Goal: Task Accomplishment & Management: Manage account settings

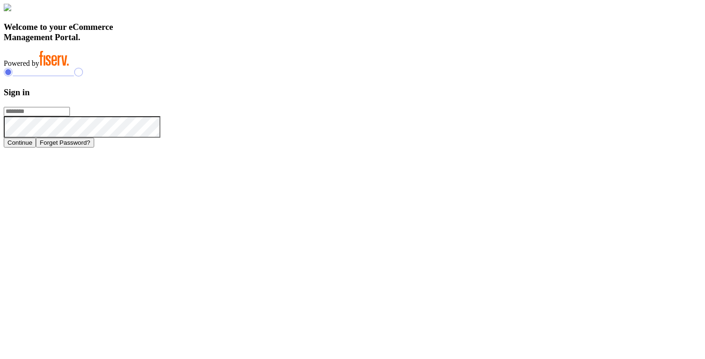
type input "**********"
click at [567, 78] on div at bounding box center [352, 73] width 697 height 11
click at [36, 147] on button "Continue" at bounding box center [20, 143] width 32 height 10
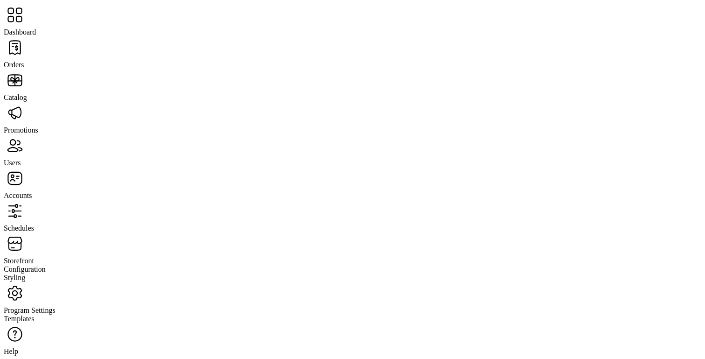
click at [55, 306] on span "Program Settings" at bounding box center [30, 310] width 52 height 8
click at [34, 314] on span "Templates" at bounding box center [19, 318] width 31 height 8
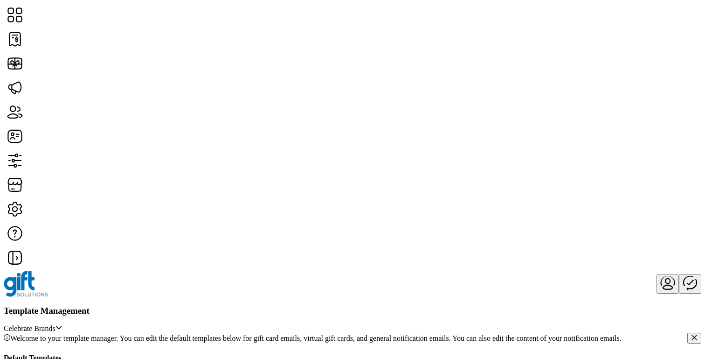
click at [304, 290] on span "Edit Template" at bounding box center [288, 285] width 42 height 7
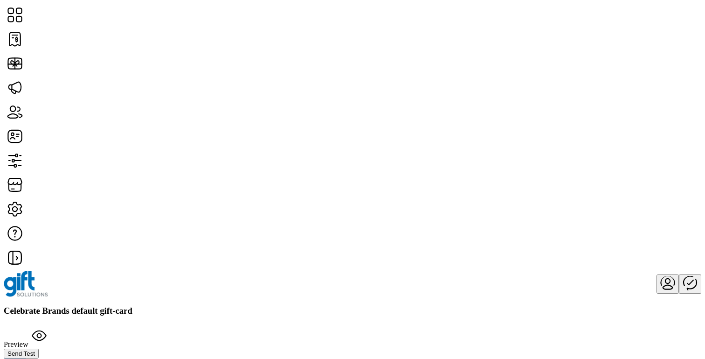
click at [28, 358] on label "Subject:" at bounding box center [16, 362] width 24 height 8
click at [75, 358] on input "**********" at bounding box center [61, 363] width 66 height 9
click at [94, 167] on input "**********" at bounding box center [61, 363] width 66 height 9
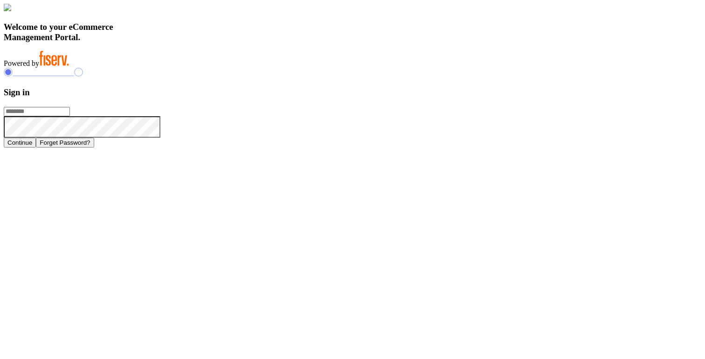
type input "**********"
click at [36, 147] on button "Continue" at bounding box center [20, 143] width 32 height 10
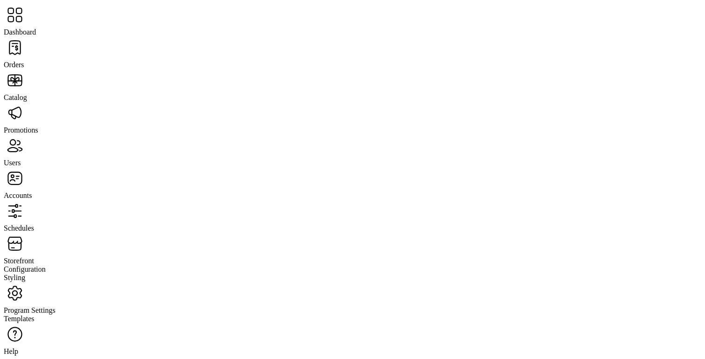
click at [52, 306] on span "Program Settings" at bounding box center [30, 310] width 52 height 8
click at [34, 314] on span "Templates" at bounding box center [19, 318] width 31 height 8
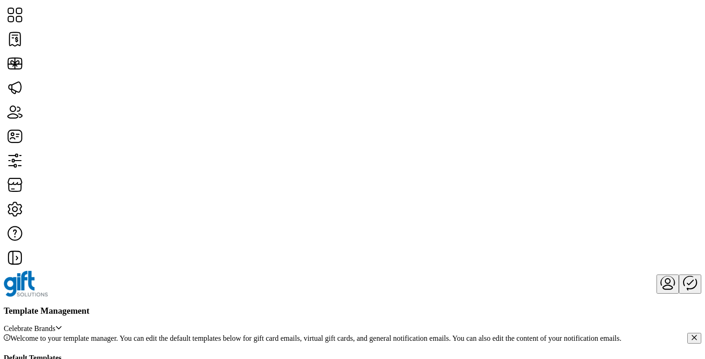
scroll to position [127, 0]
click at [294, 162] on span "Edit Template" at bounding box center [288, 158] width 42 height 7
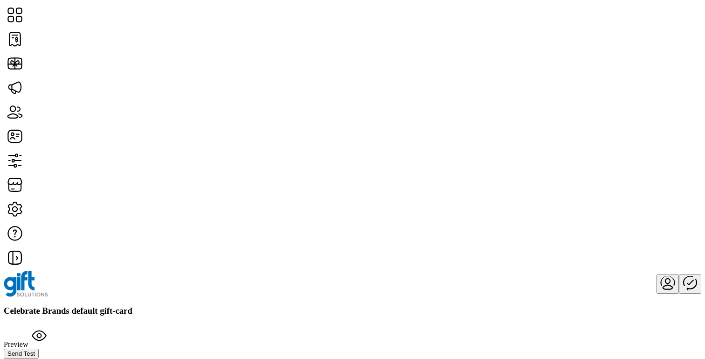
click at [278, 358] on div "**********" at bounding box center [352, 363] width 697 height 10
click at [94, 358] on input "**********" at bounding box center [61, 363] width 66 height 9
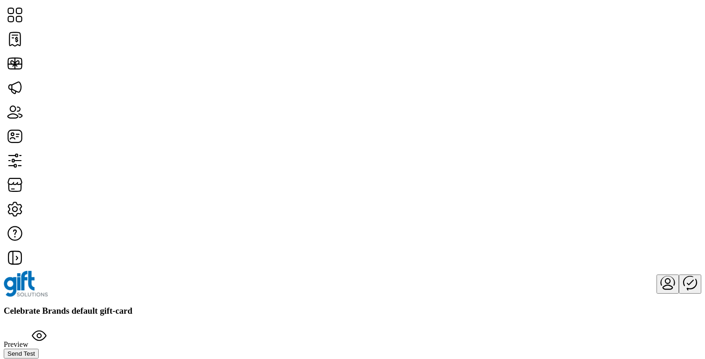
click at [94, 160] on input "**********" at bounding box center [61, 363] width 66 height 9
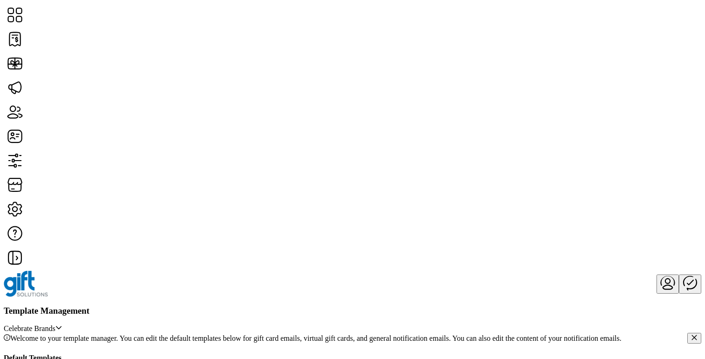
scroll to position [177, 0]
click at [497, 112] on span "Edit Template" at bounding box center [476, 108] width 42 height 7
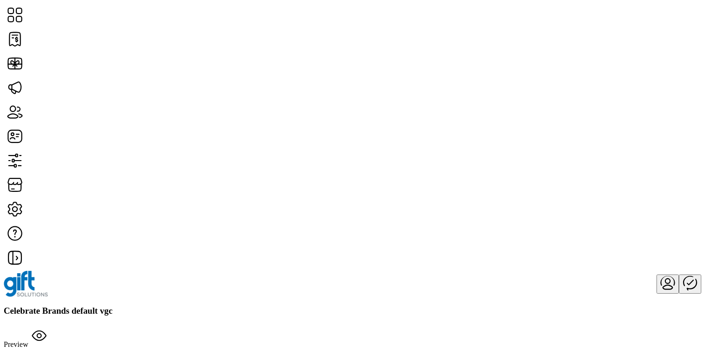
click at [247, 160] on h3 "Celebrate Brands default vgc" at bounding box center [352, 310] width 697 height 10
click at [231, 160] on h3 "Celebrate Brands default vgc" at bounding box center [352, 310] width 697 height 10
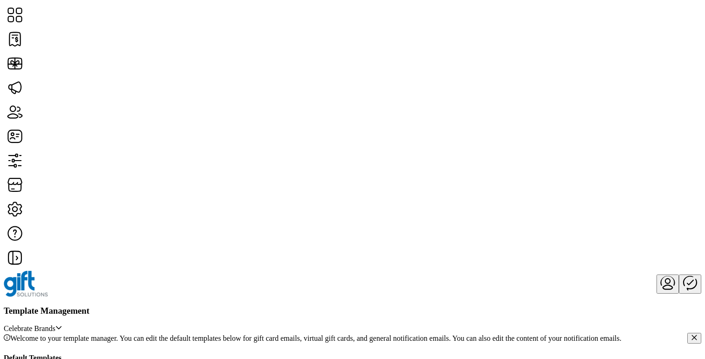
scroll to position [47, 0]
click at [303, 160] on span "Edit Template" at bounding box center [288, 238] width 42 height 7
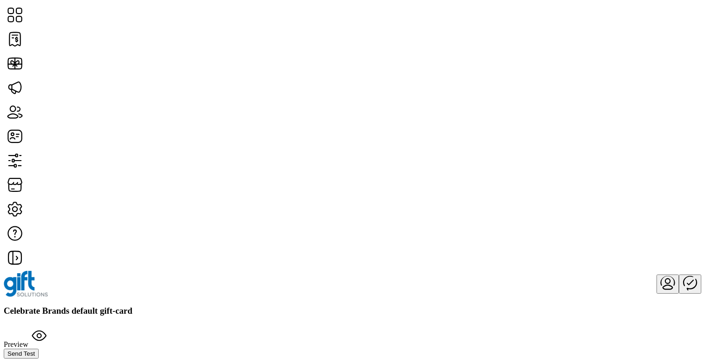
click at [94, 160] on input "**********" at bounding box center [61, 363] width 66 height 9
click at [269, 160] on h3 "Celebrate Brands default gift-card" at bounding box center [352, 310] width 697 height 10
click at [94, 160] on input "**********" at bounding box center [61, 363] width 66 height 9
click at [357, 160] on div "Celebrate Brands default gift-card Preview Send Test" at bounding box center [352, 331] width 697 height 53
click at [28, 340] on span "Preview" at bounding box center [16, 344] width 24 height 8
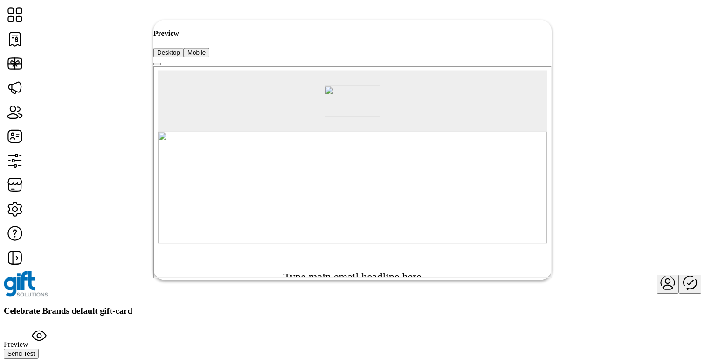
click at [157, 64] on span "button" at bounding box center [157, 64] width 0 height 0
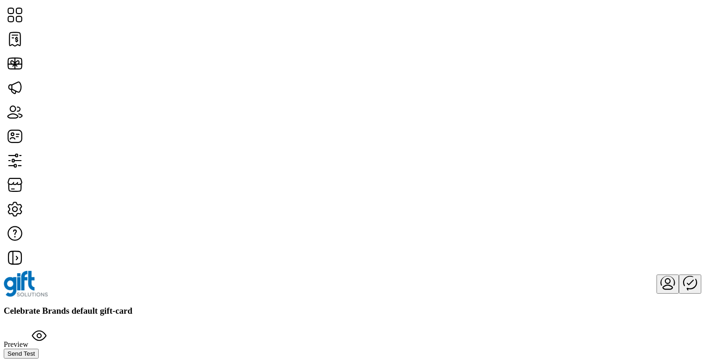
scroll to position [311, 0]
click at [573, 324] on div "Preview Send Test" at bounding box center [352, 341] width 697 height 34
click at [28, 340] on span "Preview" at bounding box center [16, 344] width 24 height 8
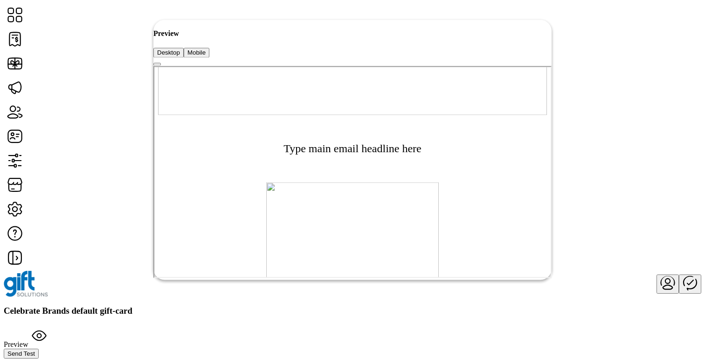
scroll to position [131, 0]
click at [471, 174] on div "Type main email headline here" at bounding box center [351, 143] width 389 height 67
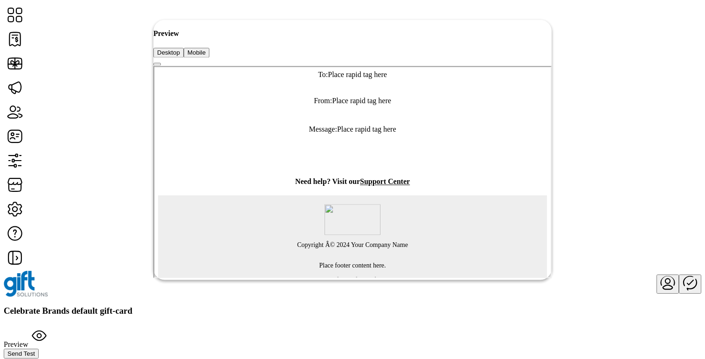
scroll to position [438, 0]
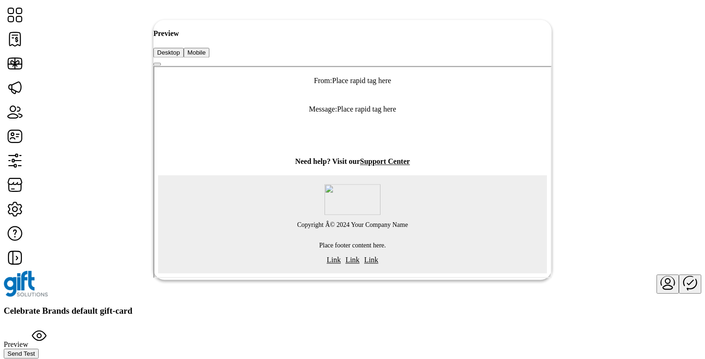
click at [206, 49] on span "Mobile" at bounding box center [196, 52] width 18 height 7
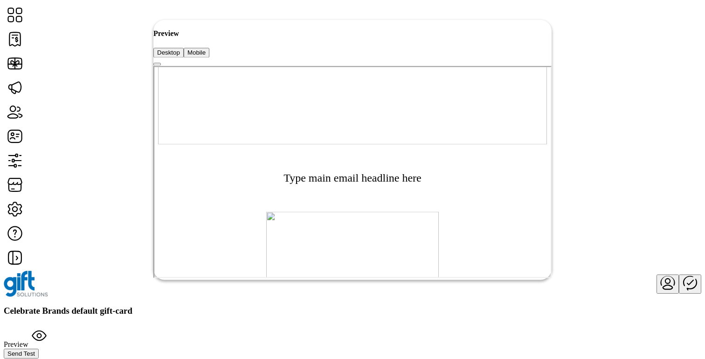
scroll to position [0, 0]
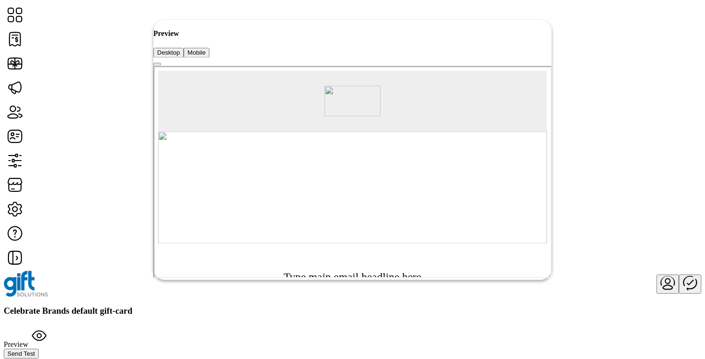
click at [157, 64] on span "button" at bounding box center [157, 64] width 0 height 0
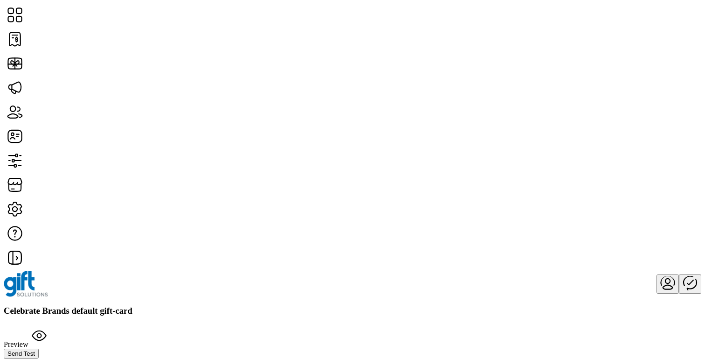
scroll to position [411, 0]
click at [28, 340] on span "Preview" at bounding box center [16, 344] width 24 height 8
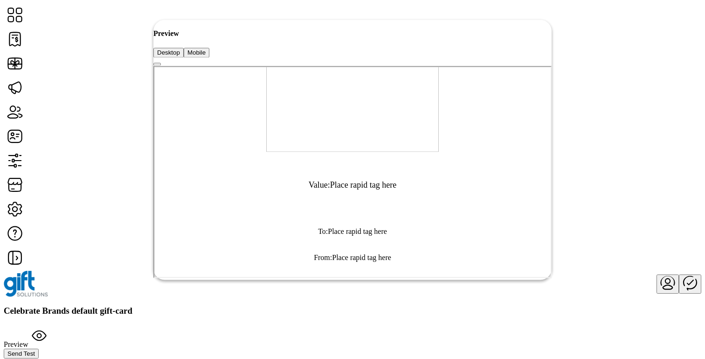
scroll to position [438, 0]
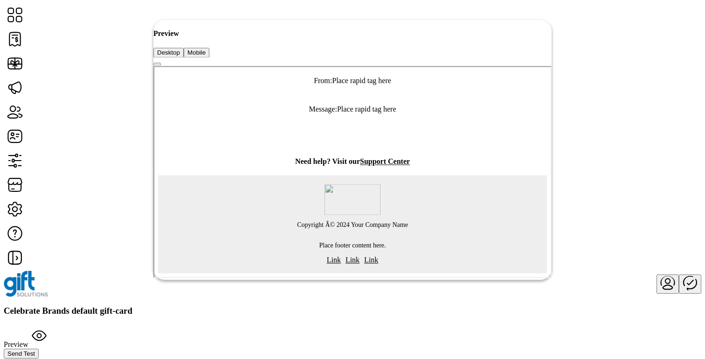
click at [157, 64] on span "button" at bounding box center [157, 64] width 0 height 0
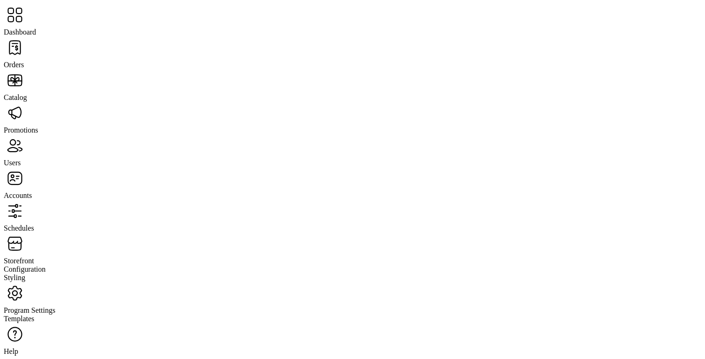
click at [55, 306] on span "Program Settings" at bounding box center [30, 310] width 52 height 8
click at [34, 314] on span "Templates" at bounding box center [19, 318] width 31 height 8
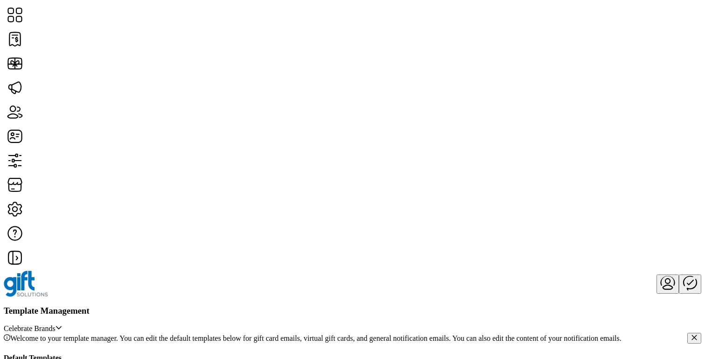
scroll to position [152, 0]
click at [300, 145] on span "Send Preview" at bounding box center [287, 141] width 41 height 7
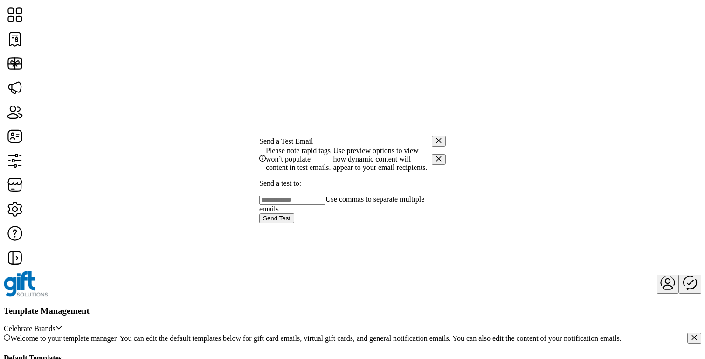
click at [435, 137] on icon "button" at bounding box center [438, 140] width 7 height 7
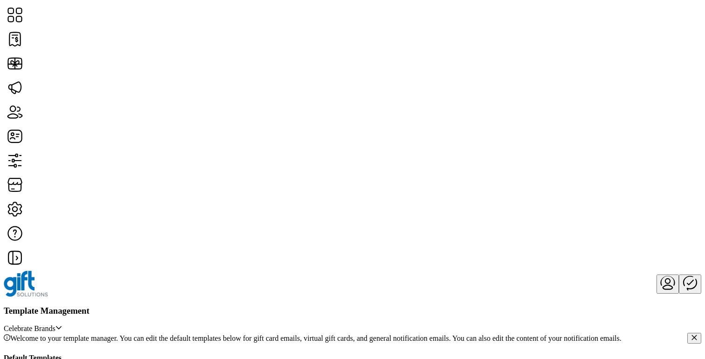
click at [309, 138] on span "Edit Template" at bounding box center [288, 133] width 42 height 7
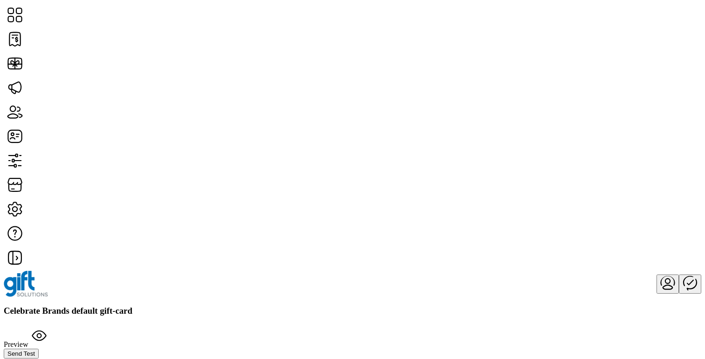
click at [28, 340] on span "Preview" at bounding box center [16, 344] width 24 height 8
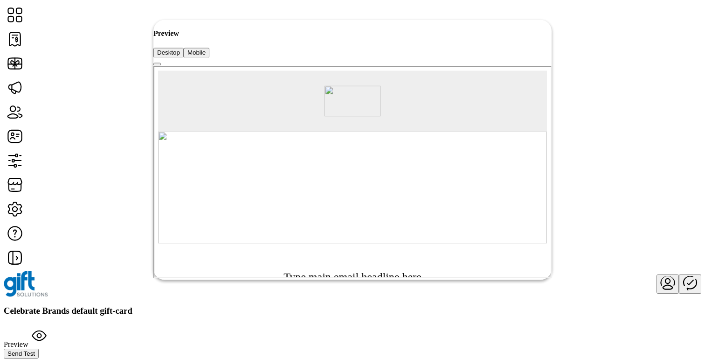
click at [157, 64] on span "button" at bounding box center [157, 64] width 0 height 0
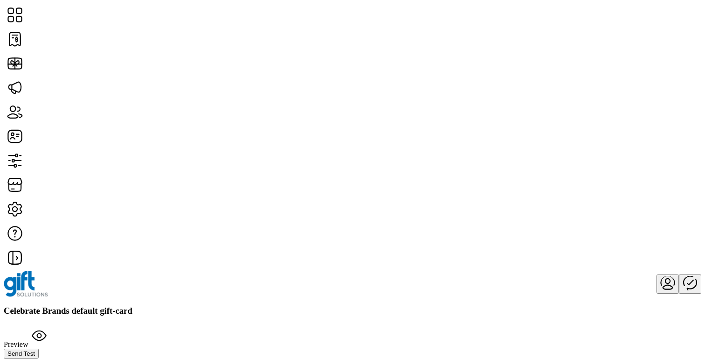
click at [545, 270] on div at bounding box center [352, 283] width 697 height 26
click at [28, 340] on span "Preview" at bounding box center [16, 344] width 24 height 8
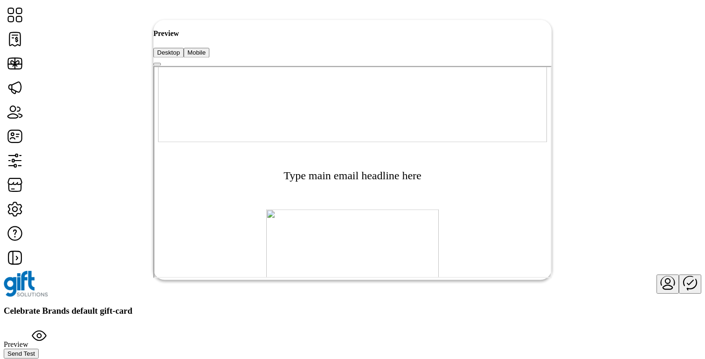
scroll to position [111, 0]
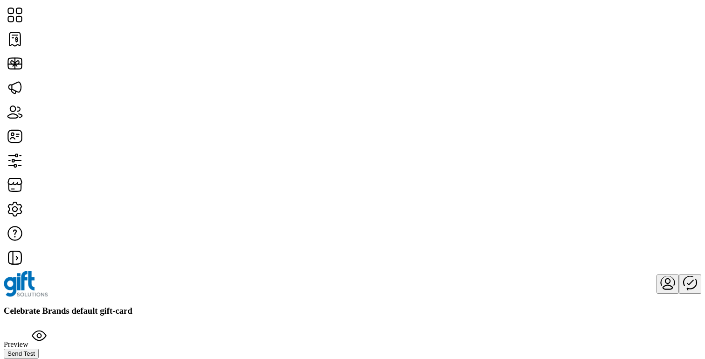
click at [28, 340] on span "Preview" at bounding box center [16, 344] width 24 height 8
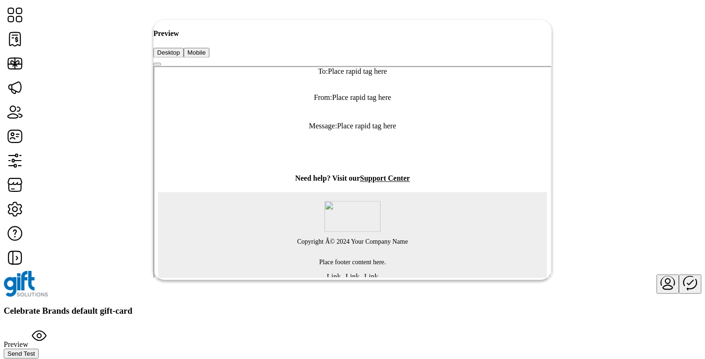
scroll to position [438, 0]
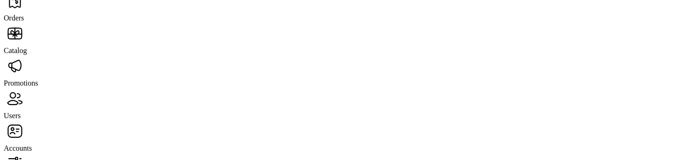
scroll to position [132, 0]
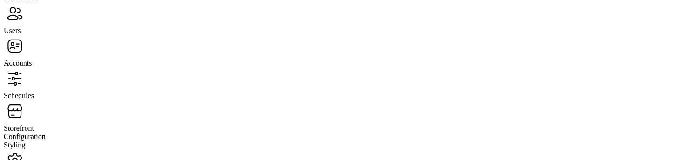
click at [34, 124] on span "Storefront" at bounding box center [19, 128] width 30 height 8
click at [46, 133] on span "Configuration" at bounding box center [25, 137] width 42 height 8
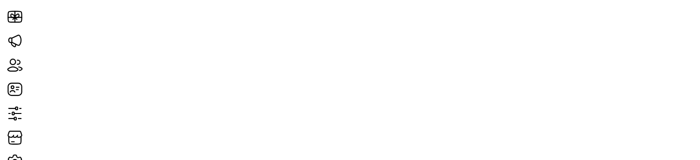
scroll to position [18, 0]
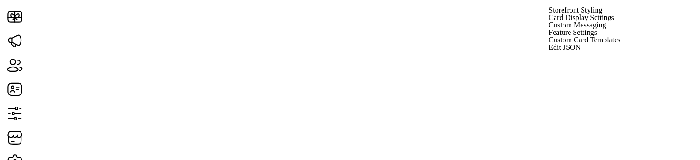
click at [604, 21] on span "Card Display Settings" at bounding box center [581, 17] width 65 height 7
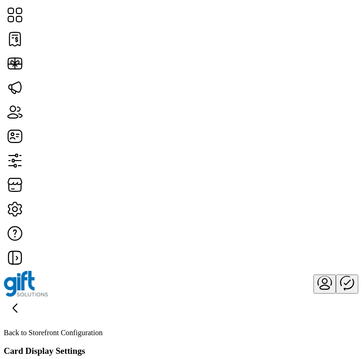
scroll to position [297, 0]
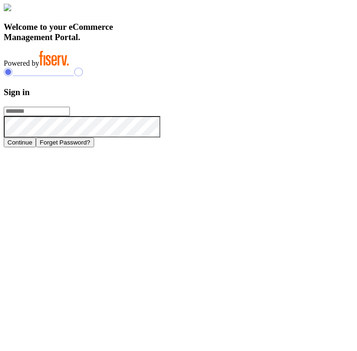
type input "**********"
click at [36, 147] on button "Continue" at bounding box center [20, 143] width 32 height 10
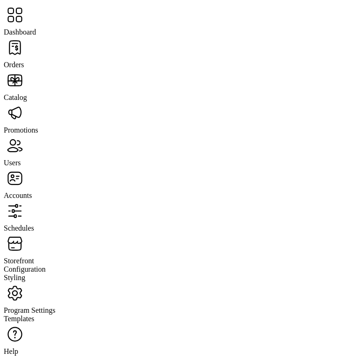
click at [34, 256] on span "Storefront" at bounding box center [19, 260] width 30 height 8
click at [46, 265] on span "Configuration" at bounding box center [25, 269] width 42 height 8
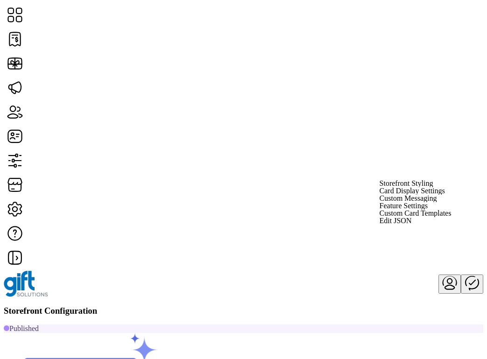
click at [361, 194] on span "Card Display Settings" at bounding box center [411, 190] width 65 height 7
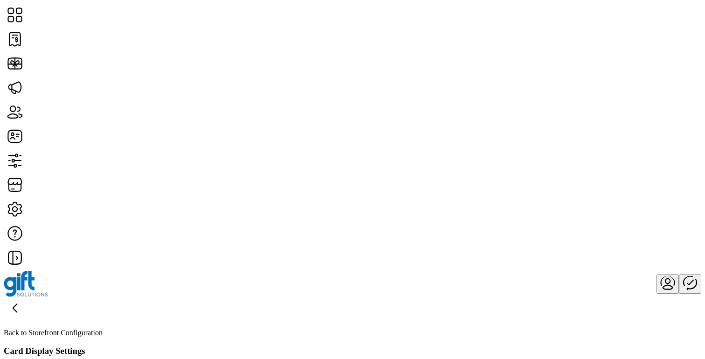
click at [361, 271] on icon "menu" at bounding box center [667, 282] width 22 height 22
click at [361, 50] on span "Sign Out" at bounding box center [603, 45] width 27 height 7
click at [314, 208] on span "Sign Out" at bounding box center [302, 204] width 24 height 7
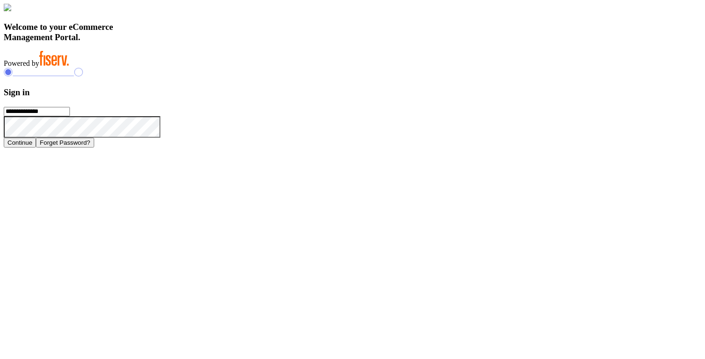
click at [70, 116] on input "**********" at bounding box center [37, 111] width 66 height 9
paste input "text"
type input "**********"
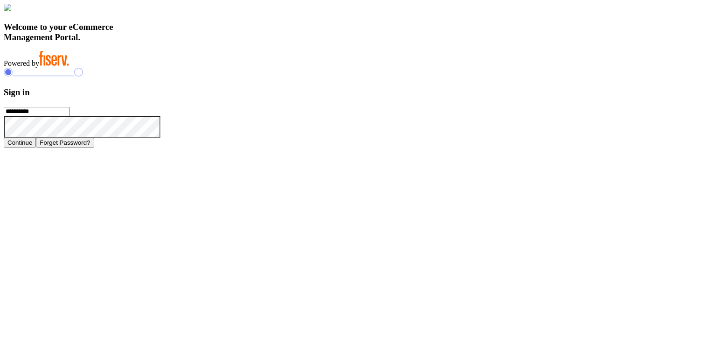
click at [361, 80] on div "**********" at bounding box center [352, 107] width 697 height 79
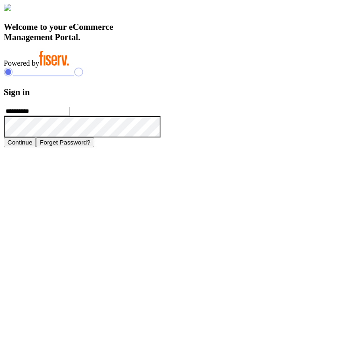
click at [36, 147] on button "Continue" at bounding box center [20, 143] width 32 height 10
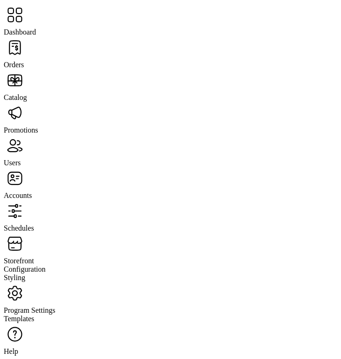
click at [18, 347] on span "Help" at bounding box center [11, 351] width 14 height 8
click at [36, 28] on span "Dashboard" at bounding box center [20, 32] width 32 height 8
click at [18, 347] on span "Help" at bounding box center [11, 351] width 14 height 8
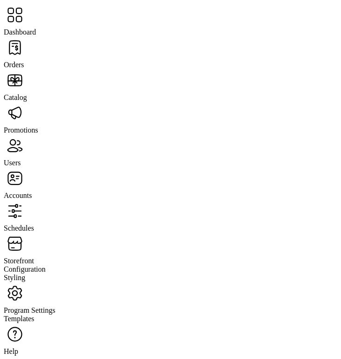
click at [32, 323] on div "Help" at bounding box center [171, 339] width 334 height 33
click at [18, 347] on span "Help" at bounding box center [11, 351] width 14 height 8
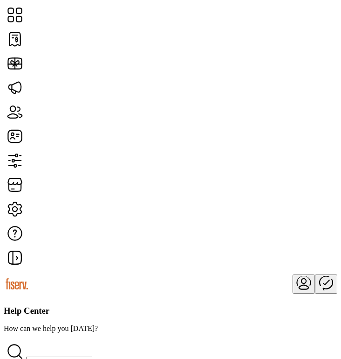
scroll to position [158, 0]
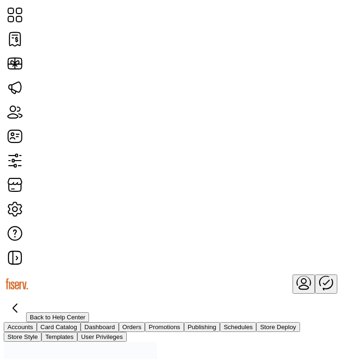
click at [127, 331] on button "User Privileges" at bounding box center [101, 336] width 49 height 10
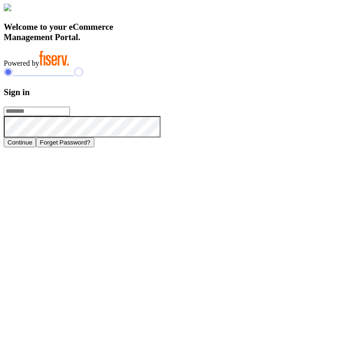
type input "**********"
click at [36, 147] on button "Continue" at bounding box center [20, 143] width 32 height 10
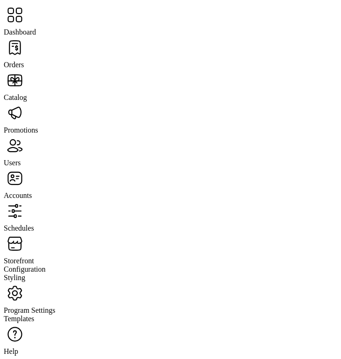
click at [34, 256] on span "Storefront" at bounding box center [19, 260] width 30 height 8
click at [54, 282] on div "Program Settings" at bounding box center [171, 298] width 334 height 33
click at [34, 314] on span "Templates" at bounding box center [19, 318] width 31 height 8
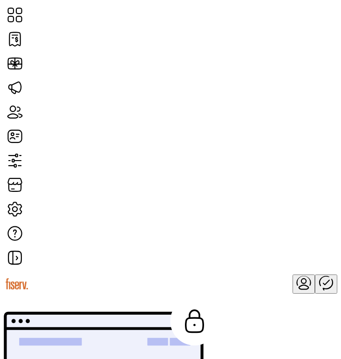
click at [293, 271] on icon "menu" at bounding box center [304, 282] width 22 height 22
click at [253, 50] on span "Sign Out" at bounding box center [240, 45] width 27 height 7
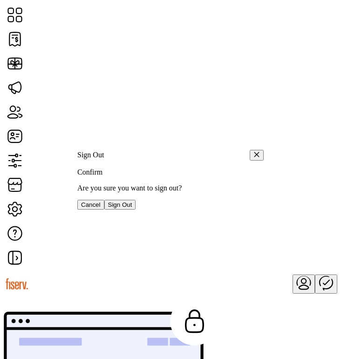
click at [132, 208] on span "Sign Out" at bounding box center [120, 204] width 24 height 7
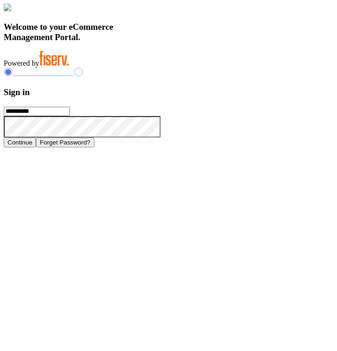
click at [36, 147] on button "Continue" at bounding box center [20, 143] width 32 height 10
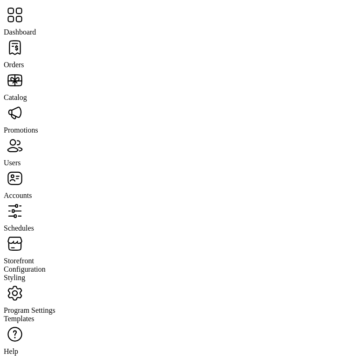
click at [45, 306] on span "Program Settings" at bounding box center [30, 310] width 52 height 8
click at [34, 314] on span "Templates" at bounding box center [19, 318] width 31 height 8
click at [18, 347] on span "Help" at bounding box center [11, 351] width 14 height 8
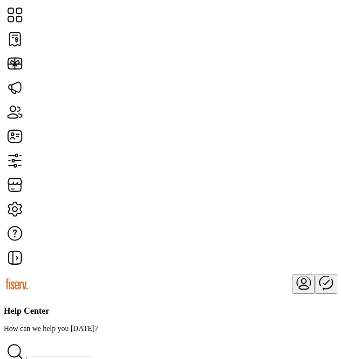
click at [293, 271] on icon "menu" at bounding box center [304, 282] width 22 height 22
click at [253, 50] on span "Sign Out" at bounding box center [240, 45] width 27 height 7
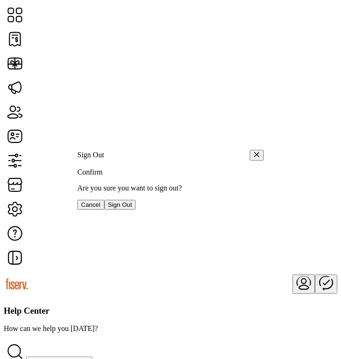
click at [136, 208] on button "Sign Out" at bounding box center [120, 205] width 32 height 10
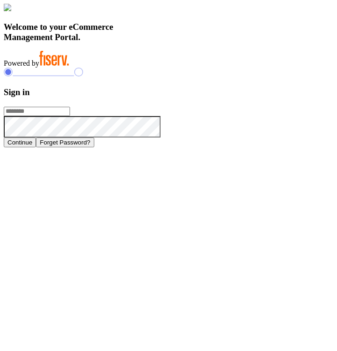
type input "**********"
click at [244, 147] on form "**********" at bounding box center [168, 117] width 329 height 60
click at [36, 147] on button "Continue" at bounding box center [20, 143] width 32 height 10
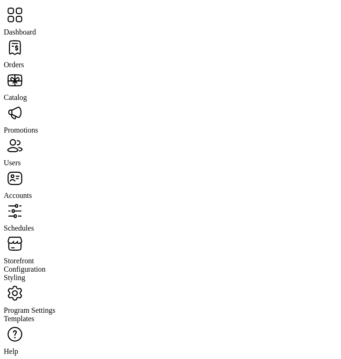
click at [55, 306] on span "Program Settings" at bounding box center [30, 310] width 52 height 8
click at [18, 347] on span "Help" at bounding box center [11, 351] width 14 height 8
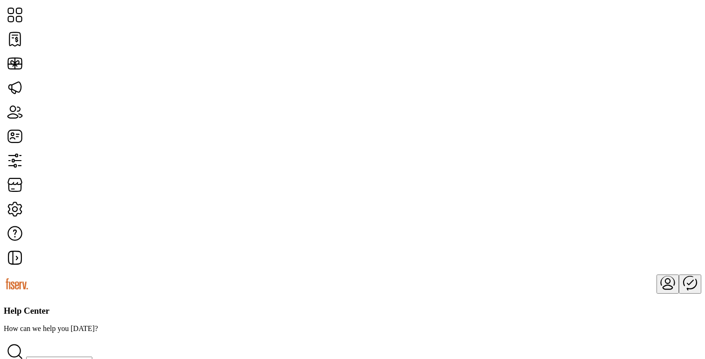
scroll to position [537, 0]
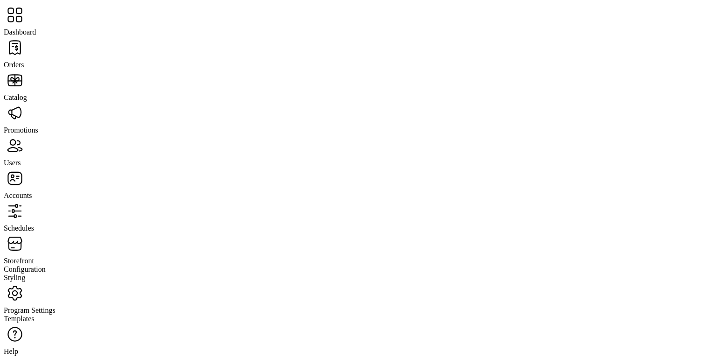
click at [36, 28] on span "Dashboard" at bounding box center [20, 32] width 32 height 8
click at [55, 306] on span "Program Settings" at bounding box center [30, 310] width 52 height 8
click at [34, 314] on span "Templates" at bounding box center [19, 318] width 31 height 8
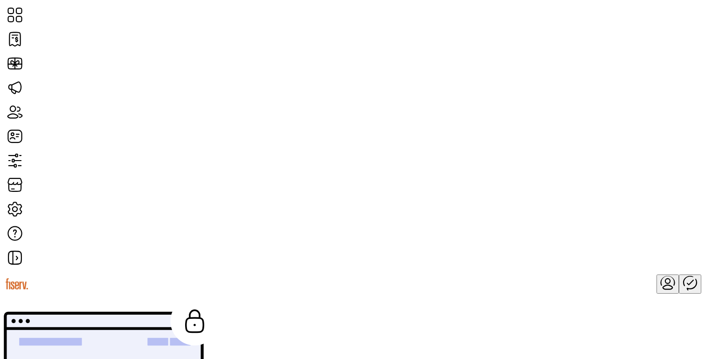
click at [341, 271] on icon "menu" at bounding box center [667, 282] width 22 height 22
click at [341, 50] on span "Sign Out" at bounding box center [603, 45] width 27 height 7
click at [314, 208] on span "Sign Out" at bounding box center [302, 204] width 24 height 7
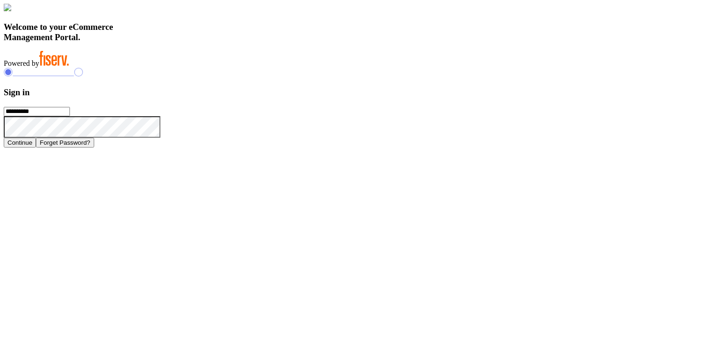
click at [70, 116] on input "**********" at bounding box center [37, 111] width 66 height 9
type input "**********"
click at [341, 147] on div "Continue Forget Password?" at bounding box center [352, 143] width 697 height 10
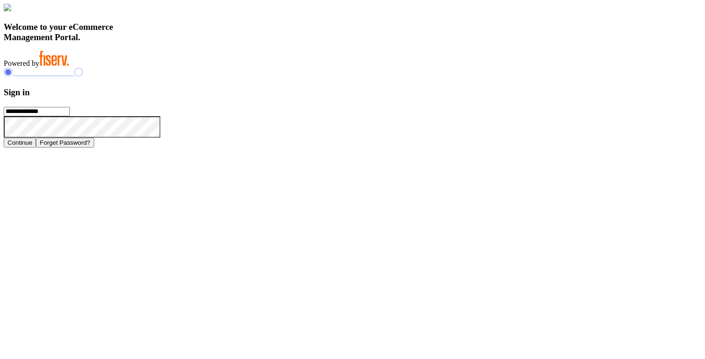
click at [36, 147] on button "Continue" at bounding box center [20, 143] width 32 height 10
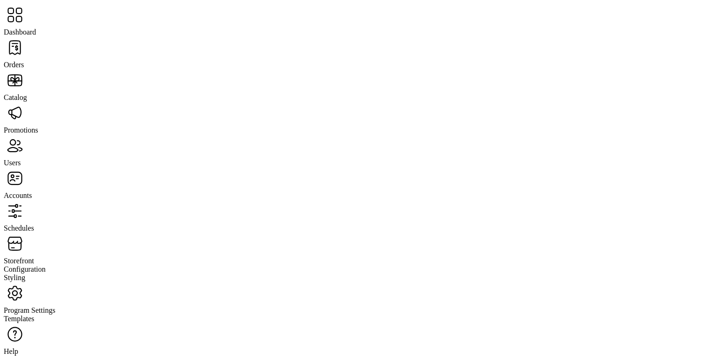
click at [34, 256] on span "Storefront" at bounding box center [19, 260] width 30 height 8
click at [55, 306] on span "Program Settings" at bounding box center [30, 310] width 52 height 8
click at [34, 314] on span "Templates" at bounding box center [19, 318] width 31 height 8
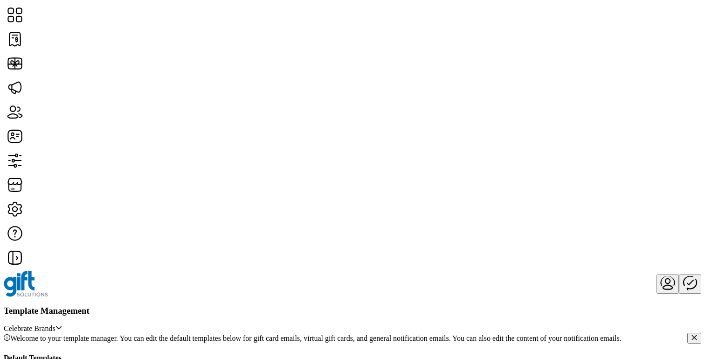
click at [294, 290] on span "Edit Template" at bounding box center [288, 285] width 42 height 7
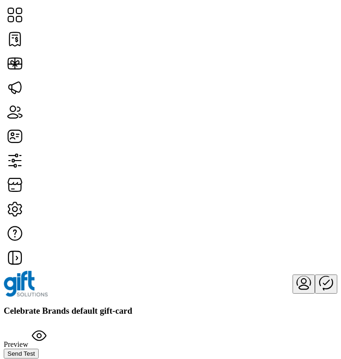
type input "**********"
click at [308, 305] on div "Celebrate Brands default gift-card Preview Send Test" at bounding box center [171, 331] width 334 height 53
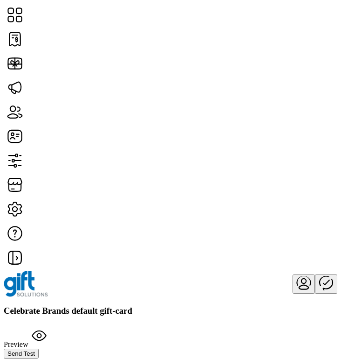
click at [39, 348] on button "Send Test" at bounding box center [21, 353] width 35 height 10
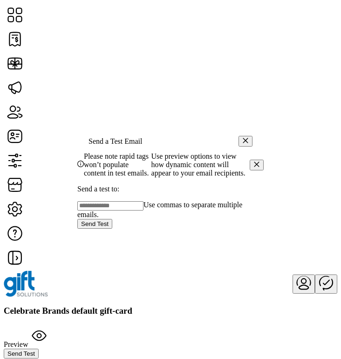
click at [144, 210] on input "text" at bounding box center [110, 205] width 66 height 9
type input "**********"
click at [112, 228] on button "Send Test" at bounding box center [94, 224] width 35 height 10
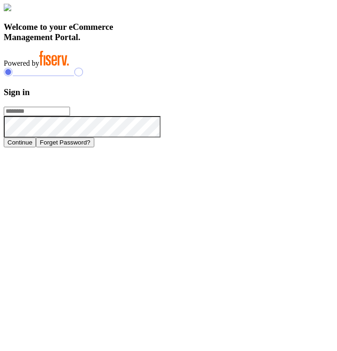
type input "**********"
click at [36, 147] on button "Continue" at bounding box center [20, 143] width 32 height 10
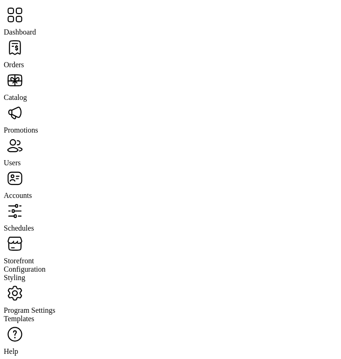
click at [34, 256] on span "Storefront" at bounding box center [19, 260] width 30 height 8
click at [55, 306] on span "Program Settings" at bounding box center [30, 310] width 52 height 8
click at [34, 314] on span "Templates" at bounding box center [19, 318] width 31 height 8
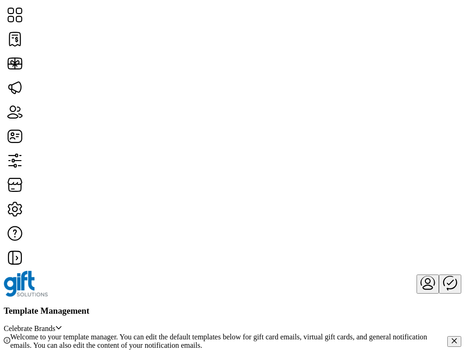
scroll to position [122, 0]
click at [225, 179] on span "Edit Template" at bounding box center [208, 175] width 42 height 7
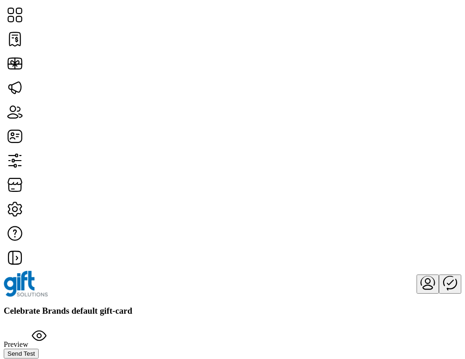
click at [94, 358] on input "**********" at bounding box center [61, 363] width 66 height 9
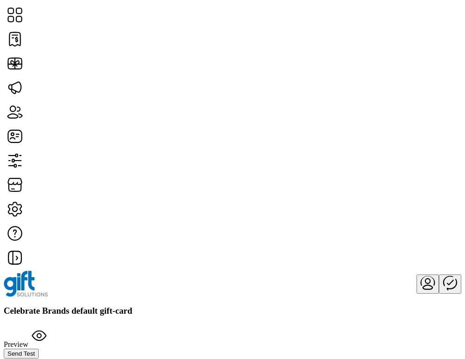
click at [94, 358] on input "**********" at bounding box center [61, 363] width 66 height 9
click at [35, 350] on span "Send Test" at bounding box center [21, 353] width 28 height 7
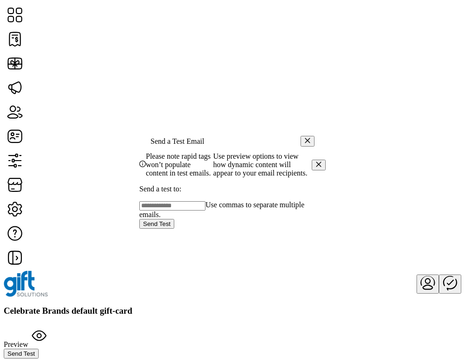
click at [206, 210] on input "text" at bounding box center [172, 205] width 66 height 9
type input "**********"
click at [171, 227] on span "Send Test" at bounding box center [157, 223] width 28 height 7
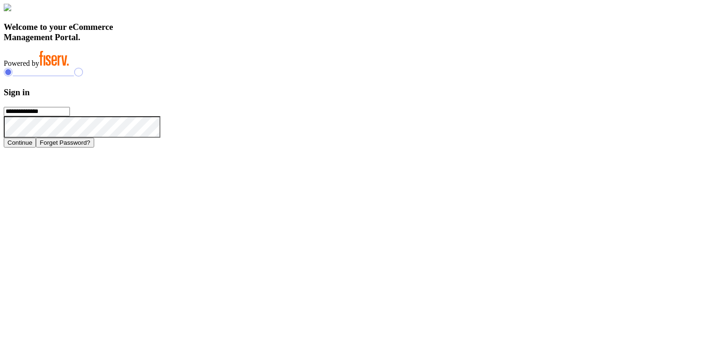
click at [70, 116] on input "**********" at bounding box center [37, 111] width 66 height 9
type input "**********"
click at [504, 147] on div "Continue Forget Password?" at bounding box center [352, 143] width 697 height 10
click at [36, 147] on button "Continue" at bounding box center [20, 143] width 32 height 10
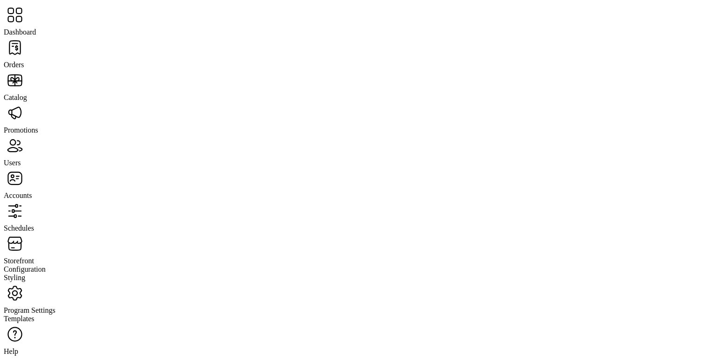
click at [34, 256] on span "Storefront" at bounding box center [19, 260] width 30 height 8
click at [46, 265] on span "Configuration" at bounding box center [25, 269] width 42 height 8
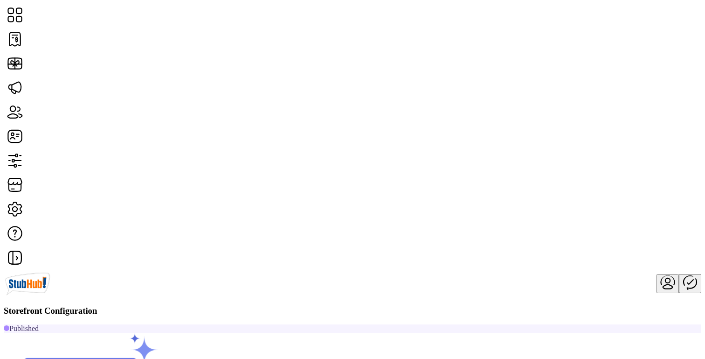
click at [610, 194] on span "Card Display Settings" at bounding box center [581, 190] width 65 height 7
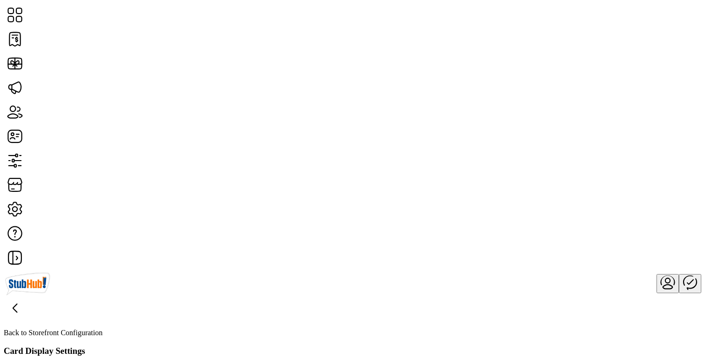
scroll to position [146, 0]
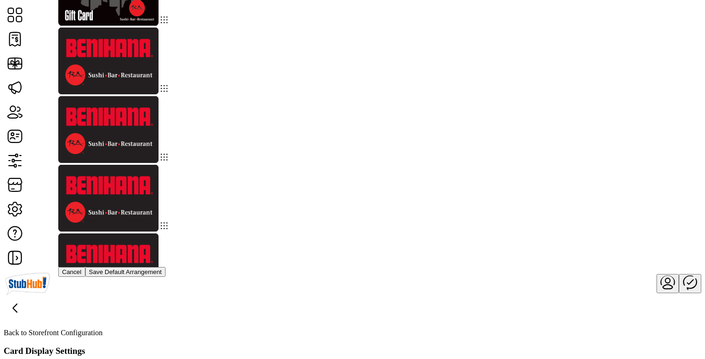
scroll to position [33, 0]
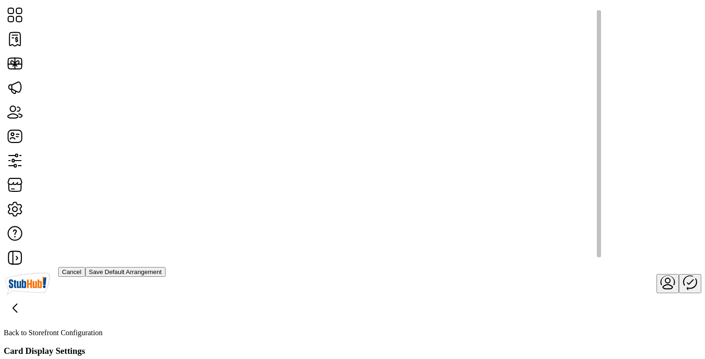
scroll to position [21, 0]
click at [668, 45] on div "Storefront Card Arrangement Drag and drop cards to customize arrangement. The n…" at bounding box center [352, 179] width 705 height 359
click at [665, 278] on icon "menu" at bounding box center [667, 280] width 5 height 5
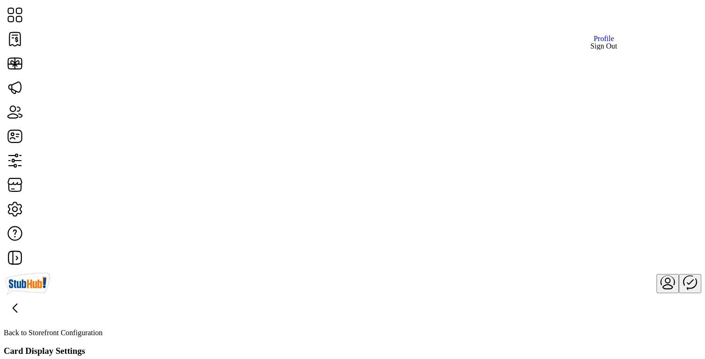
click at [617, 50] on span "Sign Out" at bounding box center [603, 45] width 27 height 7
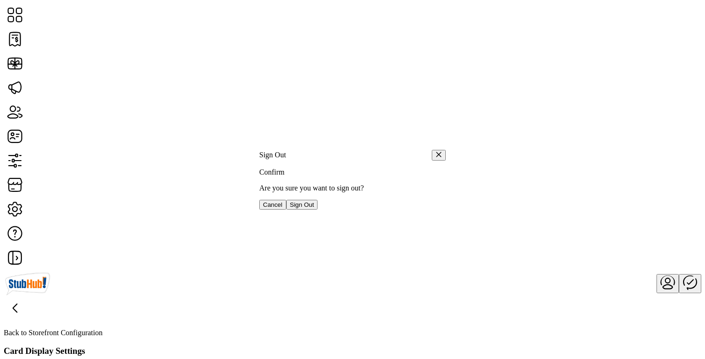
click at [314, 208] on span "Sign Out" at bounding box center [302, 204] width 24 height 7
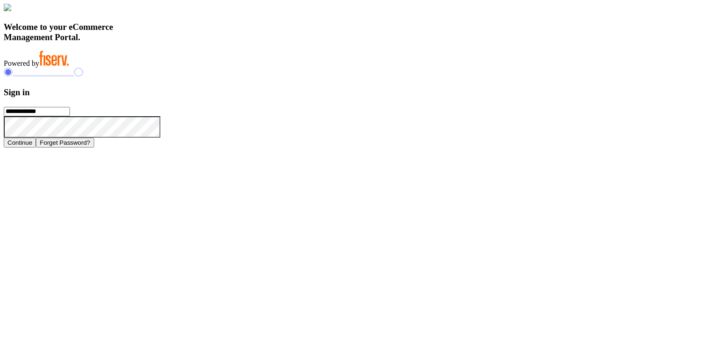
click at [70, 116] on input "**********" at bounding box center [37, 111] width 66 height 9
type input "**********"
click at [36, 147] on button "Continue" at bounding box center [20, 143] width 32 height 10
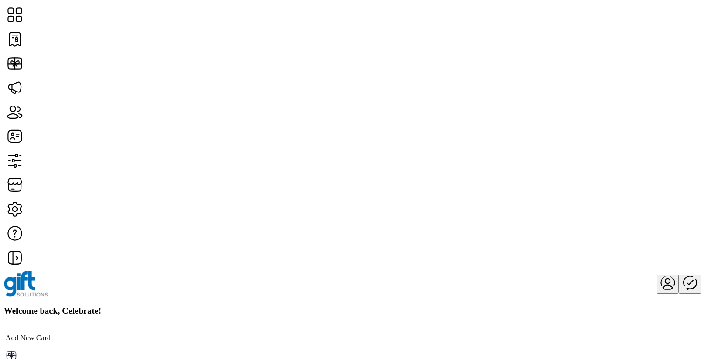
click at [665, 278] on icon "menu" at bounding box center [667, 280] width 5 height 5
click at [614, 50] on span "Sign Out" at bounding box center [603, 45] width 27 height 7
click at [314, 208] on span "Sign Out" at bounding box center [302, 204] width 24 height 7
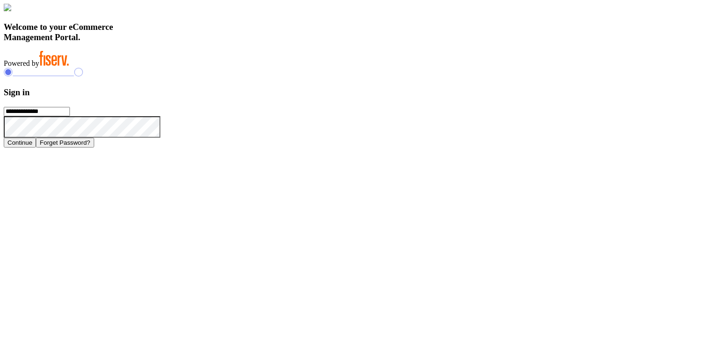
click at [70, 116] on input "**********" at bounding box center [37, 111] width 66 height 9
type input "**********"
click at [36, 147] on button "Continue" at bounding box center [20, 143] width 32 height 10
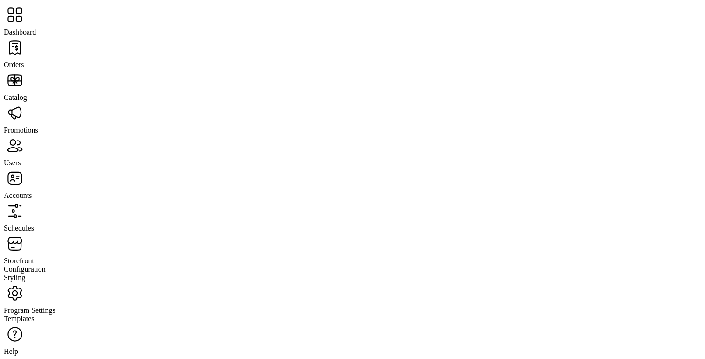
click at [34, 256] on span "Storefront" at bounding box center [19, 260] width 30 height 8
click at [46, 265] on span "Configuration" at bounding box center [25, 269] width 42 height 8
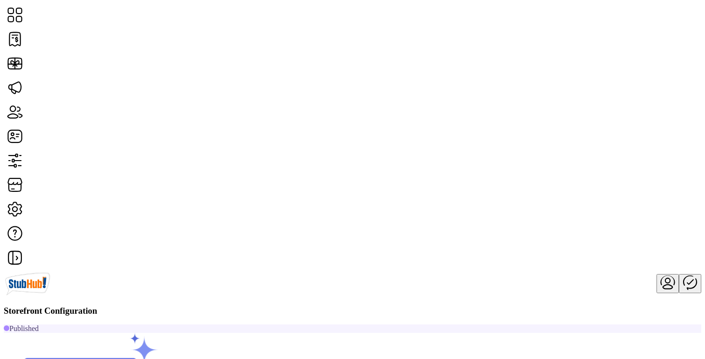
click at [601, 194] on span "Card Display Settings" at bounding box center [581, 190] width 65 height 7
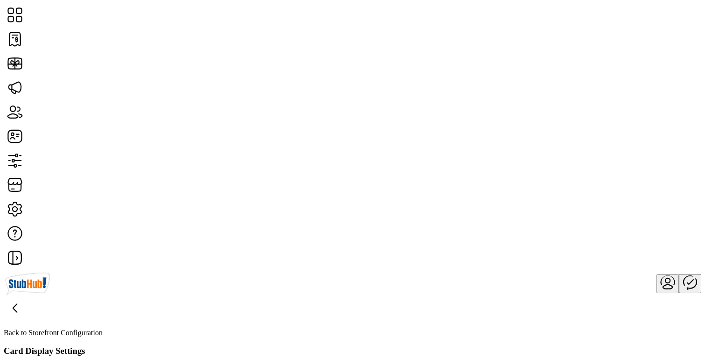
scroll to position [63, 0]
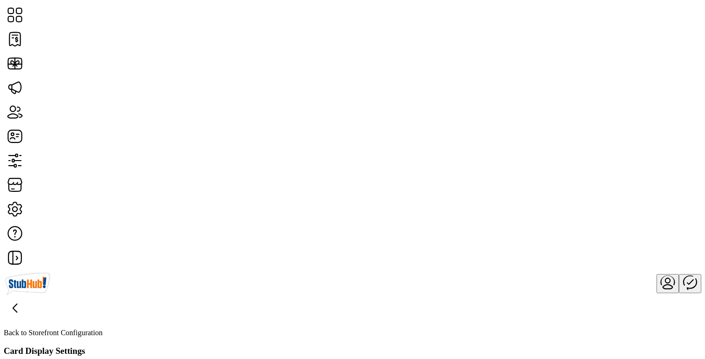
click at [676, 97] on div "Storefront Card Arrangement Drag and drop cards to customize arrangement. The n…" at bounding box center [352, 179] width 705 height 359
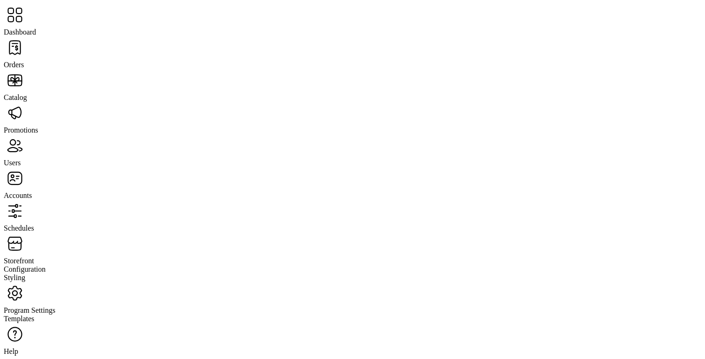
click at [36, 28] on span "Dashboard" at bounding box center [20, 32] width 32 height 8
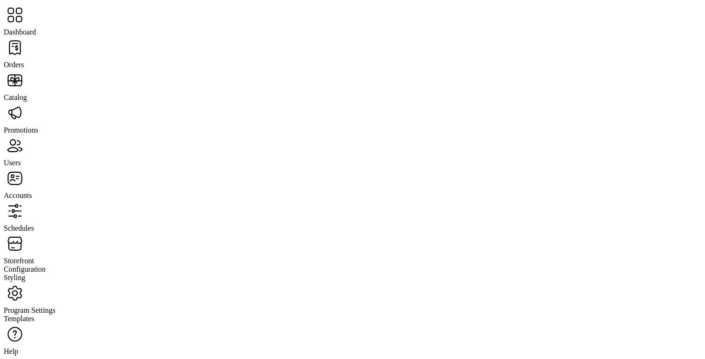
click at [34, 224] on span "Schedules" at bounding box center [19, 228] width 30 height 8
click at [34, 256] on span "Storefront" at bounding box center [19, 260] width 30 height 8
click at [46, 265] on span "Configuration" at bounding box center [25, 269] width 42 height 8
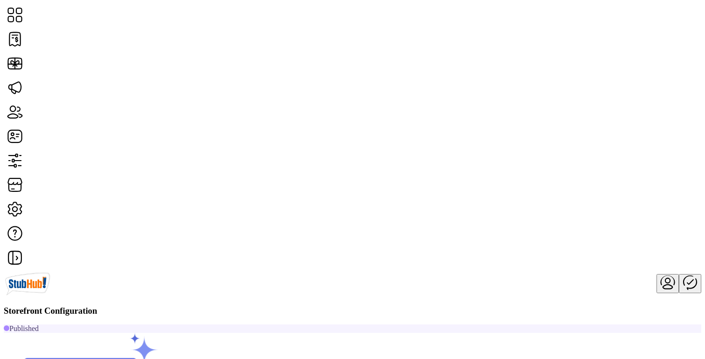
click at [596, 202] on link "Custom Messaging" at bounding box center [600, 197] width 103 height 7
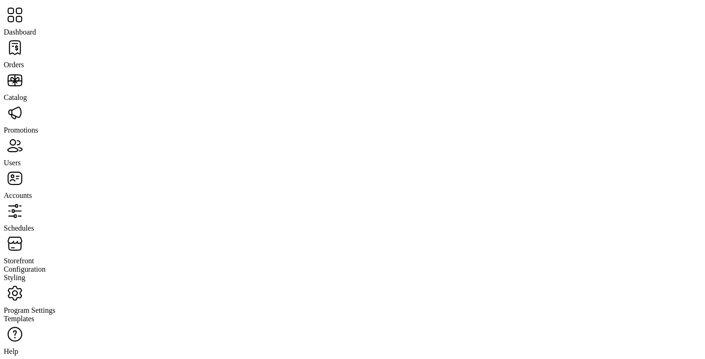
click at [46, 265] on span "Configuration" at bounding box center [25, 269] width 42 height 8
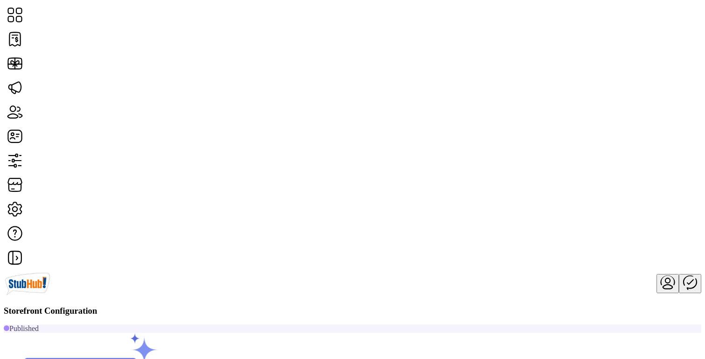
click at [599, 194] on span "Card Display Settings" at bounding box center [581, 190] width 65 height 7
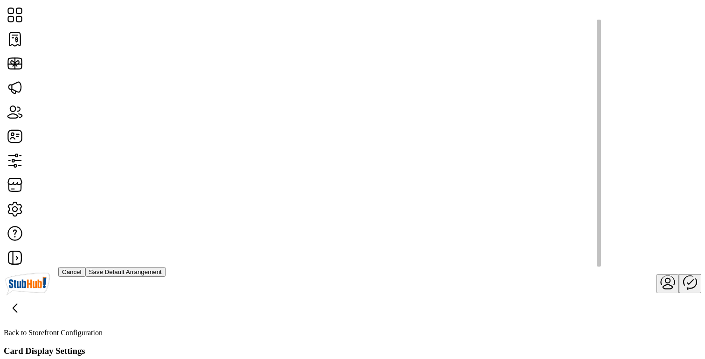
scroll to position [21, 0]
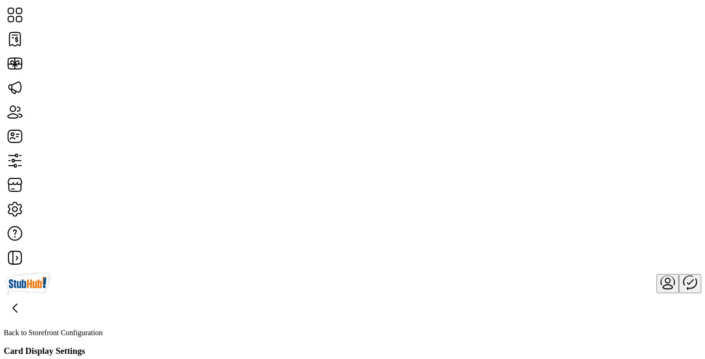
click at [661, 43] on div "Storefront Card Arrangement Drag and drop cards to customize arrangement. The n…" at bounding box center [352, 179] width 705 height 359
click at [656, 270] on icon "menu" at bounding box center [667, 281] width 22 height 22
click at [617, 50] on span "Sign Out" at bounding box center [603, 45] width 27 height 7
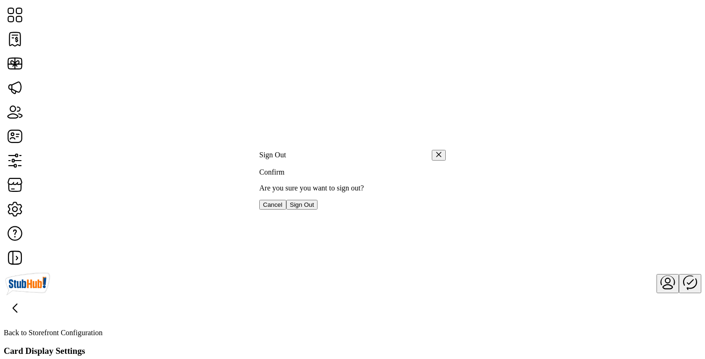
click at [314, 208] on span "Sign Out" at bounding box center [302, 204] width 24 height 7
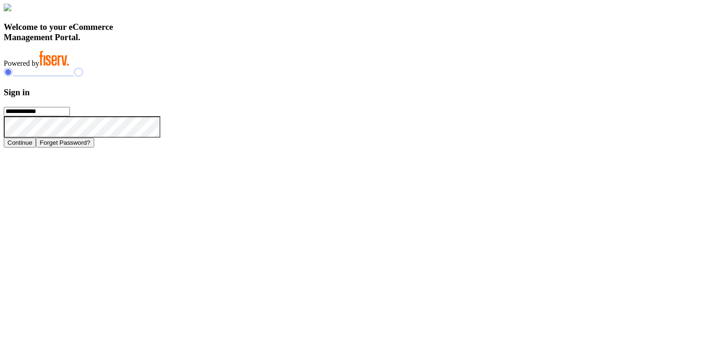
click at [70, 116] on input "**********" at bounding box center [37, 111] width 66 height 9
type input "**********"
click at [36, 147] on button "Continue" at bounding box center [20, 143] width 32 height 10
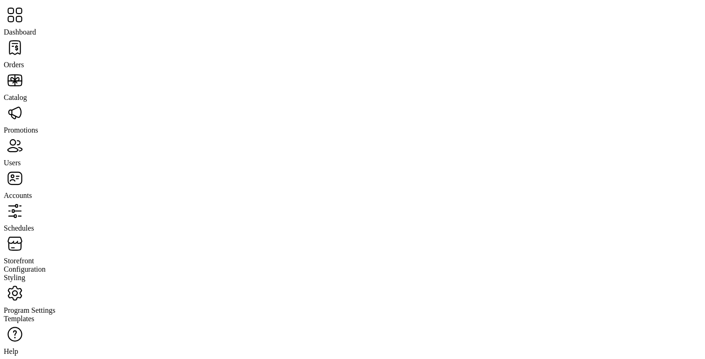
click at [34, 256] on span "Storefront" at bounding box center [19, 260] width 30 height 8
click at [46, 265] on span "Configuration" at bounding box center [25, 269] width 42 height 8
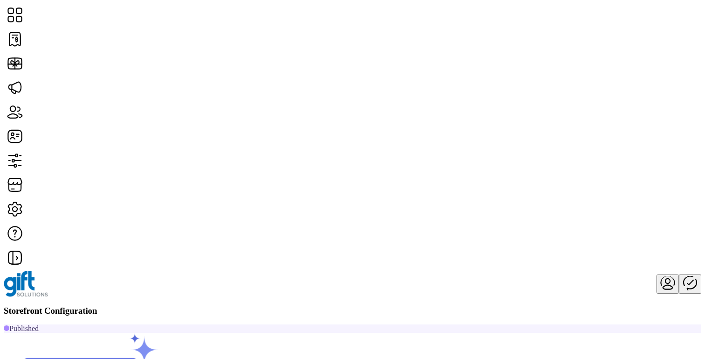
click at [607, 194] on span "Card Display Settings" at bounding box center [581, 190] width 65 height 7
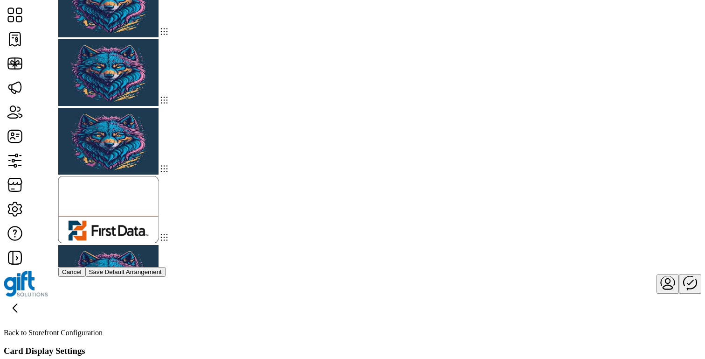
scroll to position [531, 0]
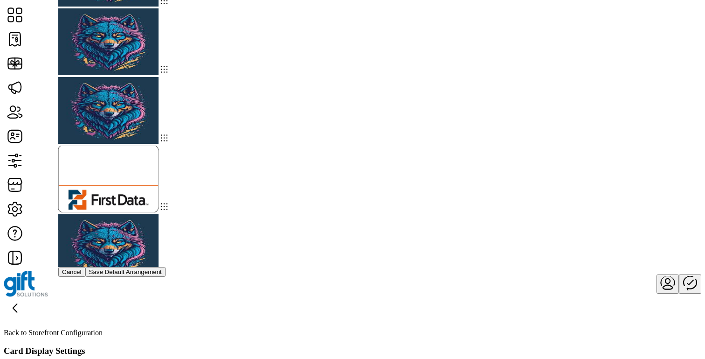
click at [624, 171] on div at bounding box center [352, 129] width 588 height 275
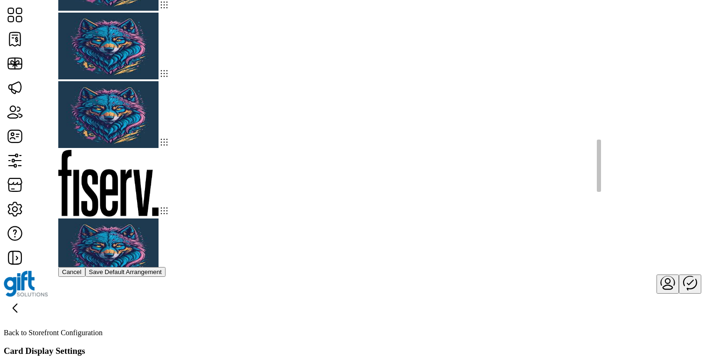
scroll to position [33, 0]
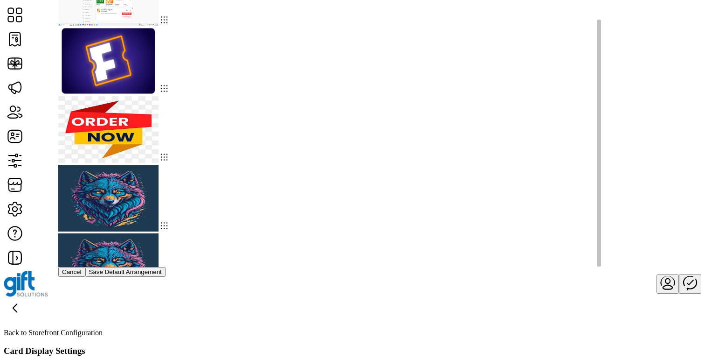
drag, startPoint x: 622, startPoint y: 172, endPoint x: 621, endPoint y: 295, distance: 122.6
click at [601, 266] on div at bounding box center [599, 143] width 4 height 247
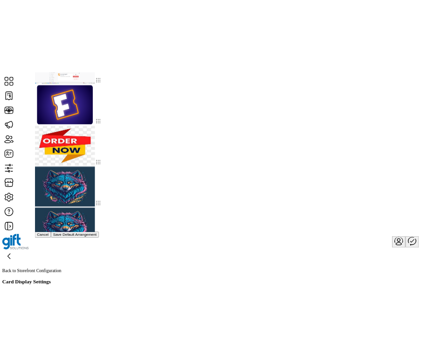
scroll to position [40, 0]
